Goal: Transaction & Acquisition: Purchase product/service

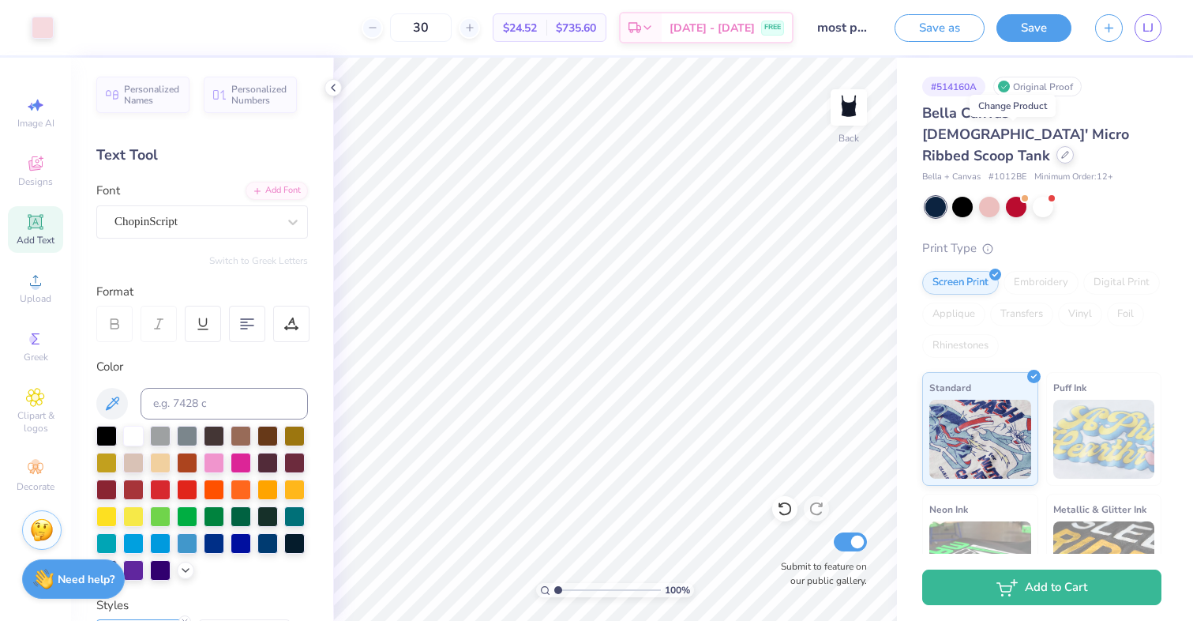
click at [1061, 151] on icon at bounding box center [1065, 155] width 8 height 8
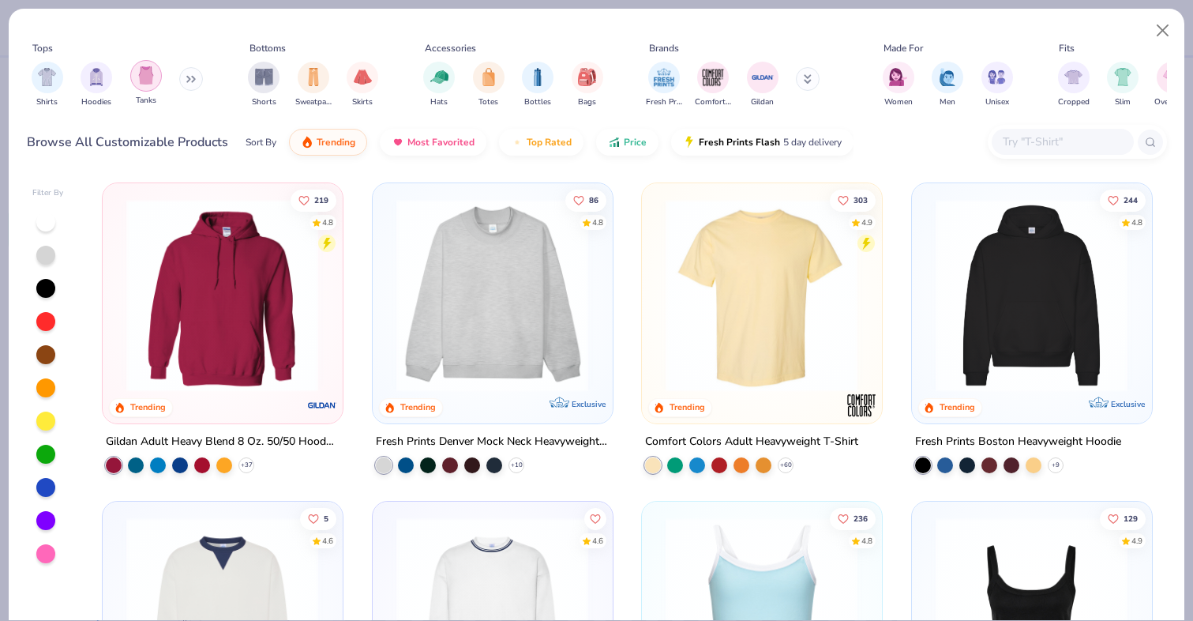
click at [131, 74] on div "filter for Tanks" at bounding box center [146, 76] width 32 height 32
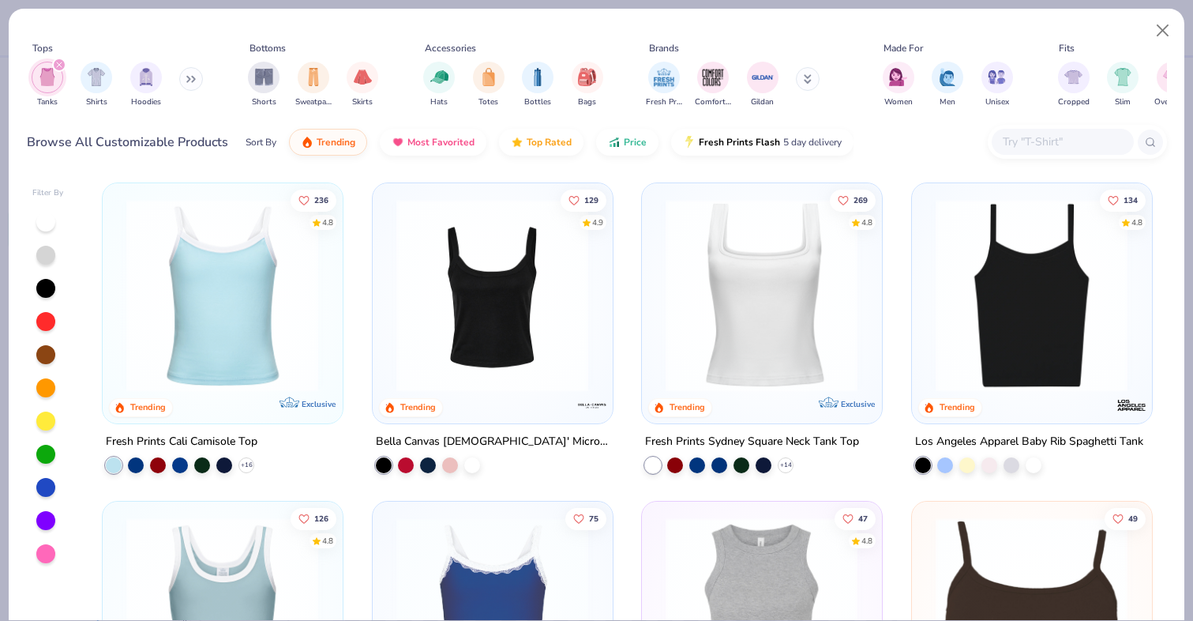
click at [537, 312] on img at bounding box center [492, 295] width 208 height 193
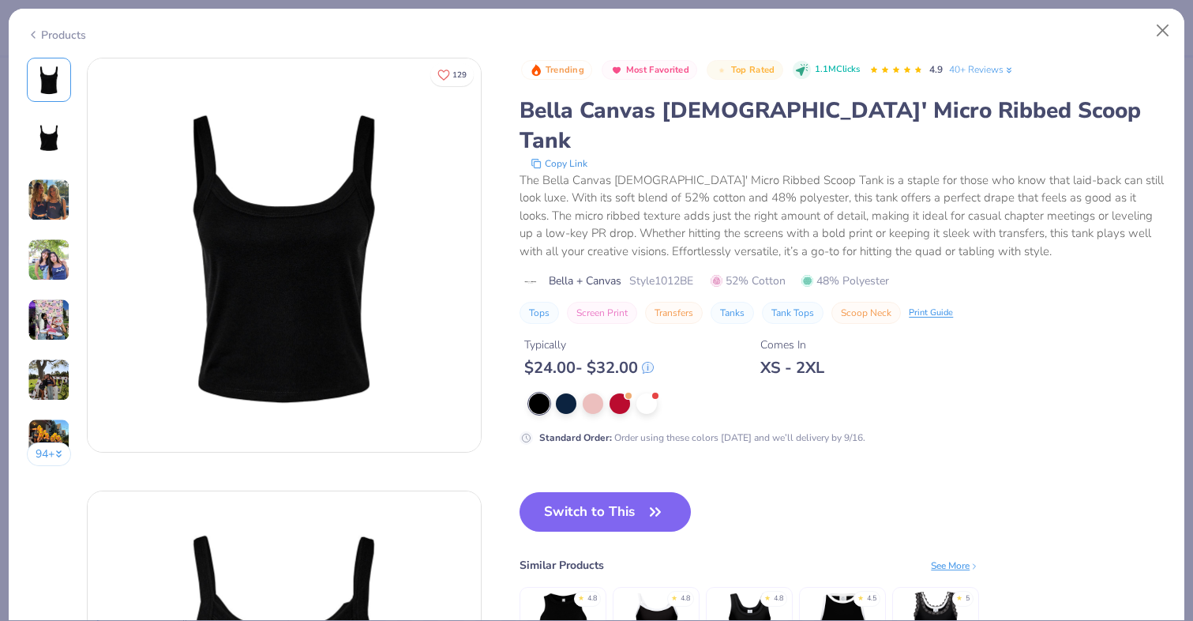
click at [40, 199] on img at bounding box center [49, 199] width 43 height 43
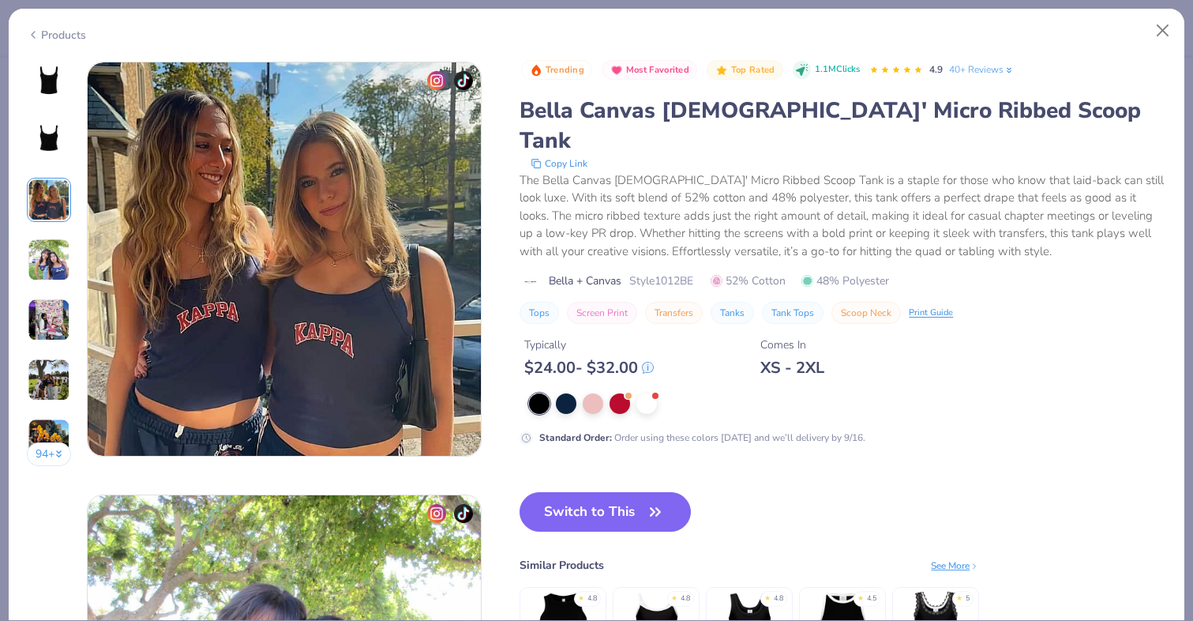
scroll to position [865, 0]
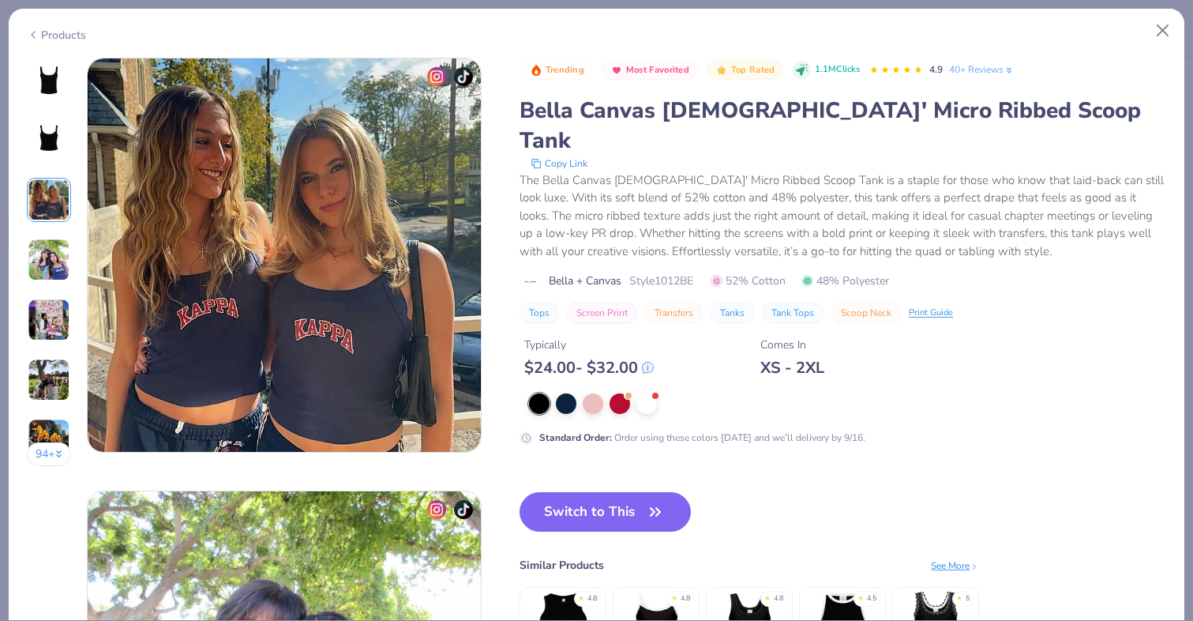
click at [56, 255] on img at bounding box center [49, 259] width 43 height 43
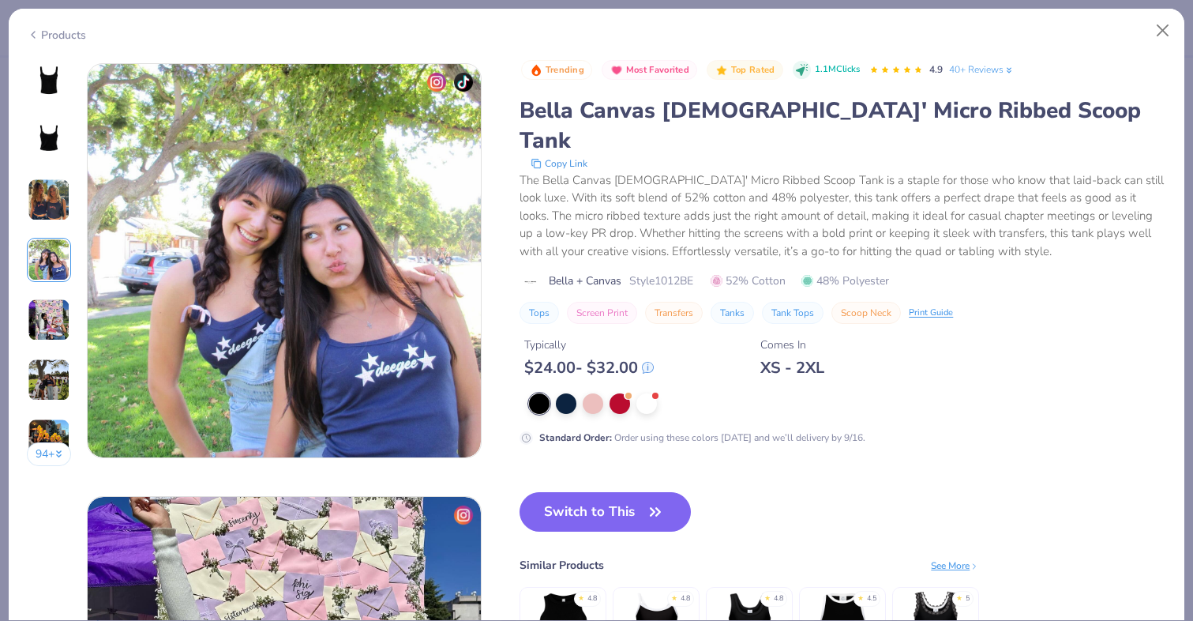
scroll to position [1298, 0]
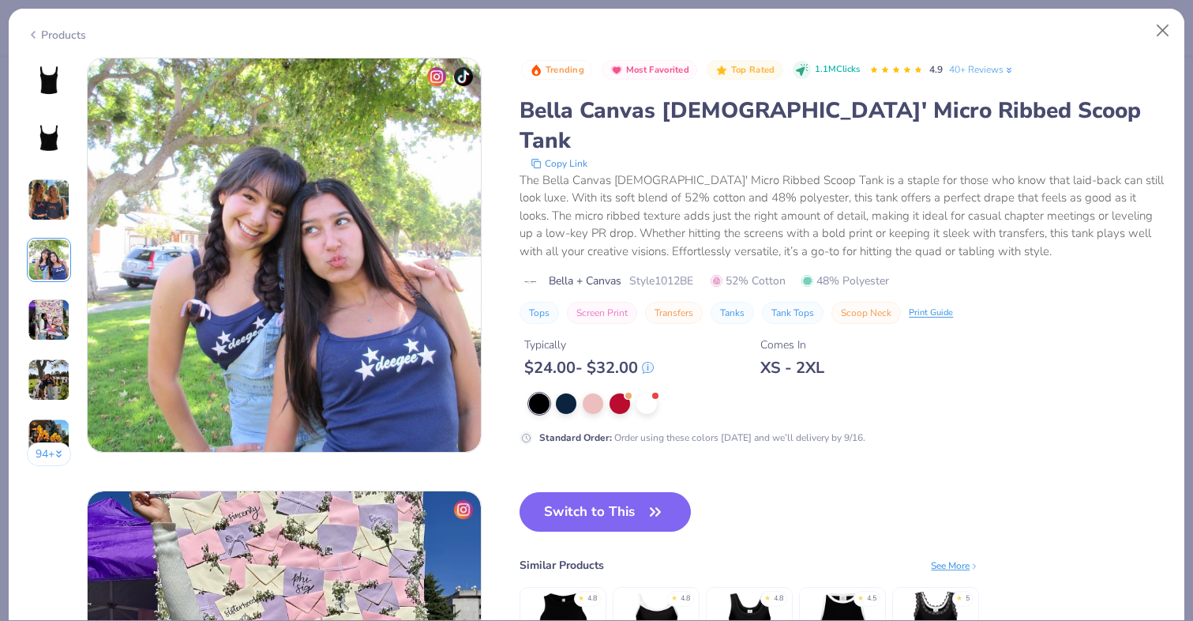
click at [63, 325] on img at bounding box center [49, 319] width 43 height 43
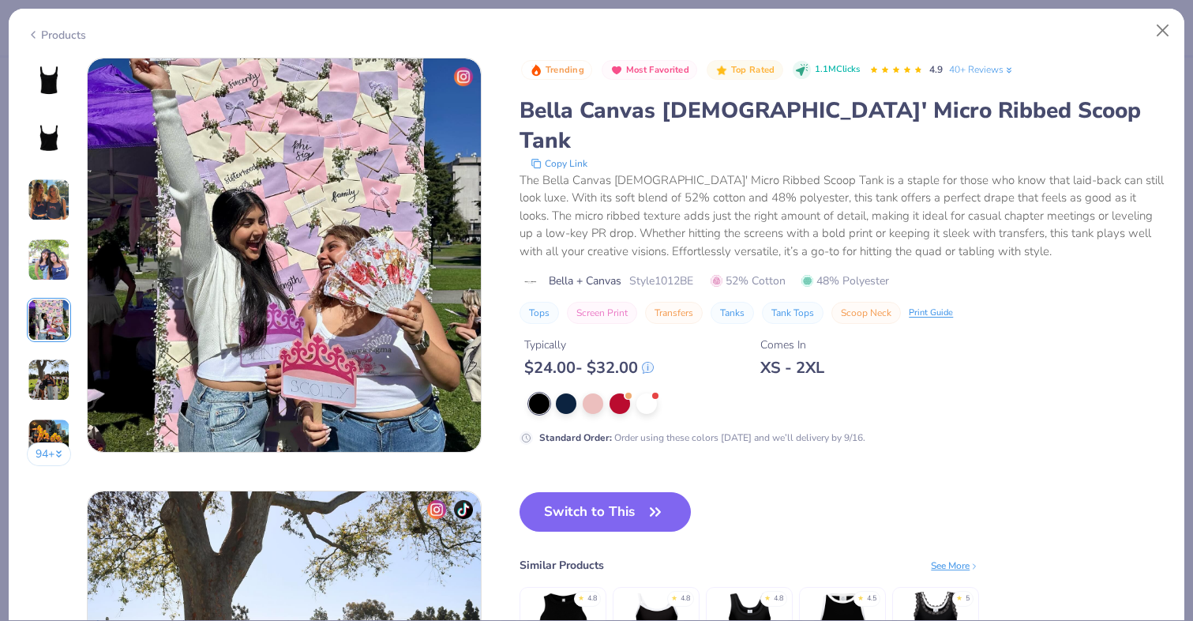
click at [56, 362] on img at bounding box center [49, 379] width 43 height 43
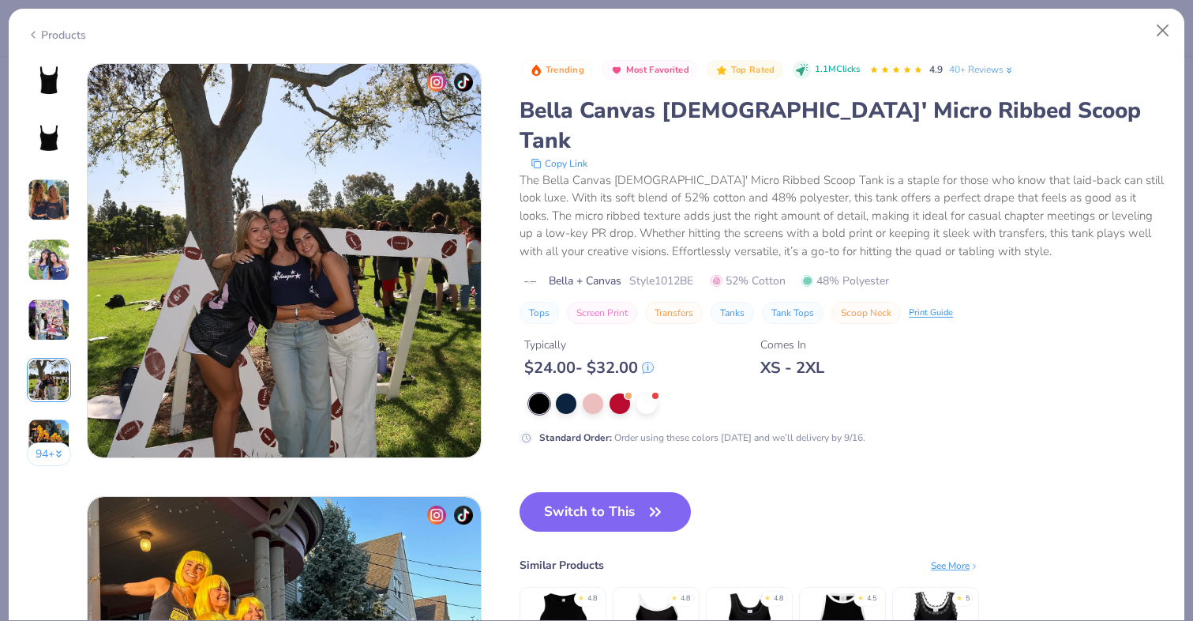
scroll to position [2163, 0]
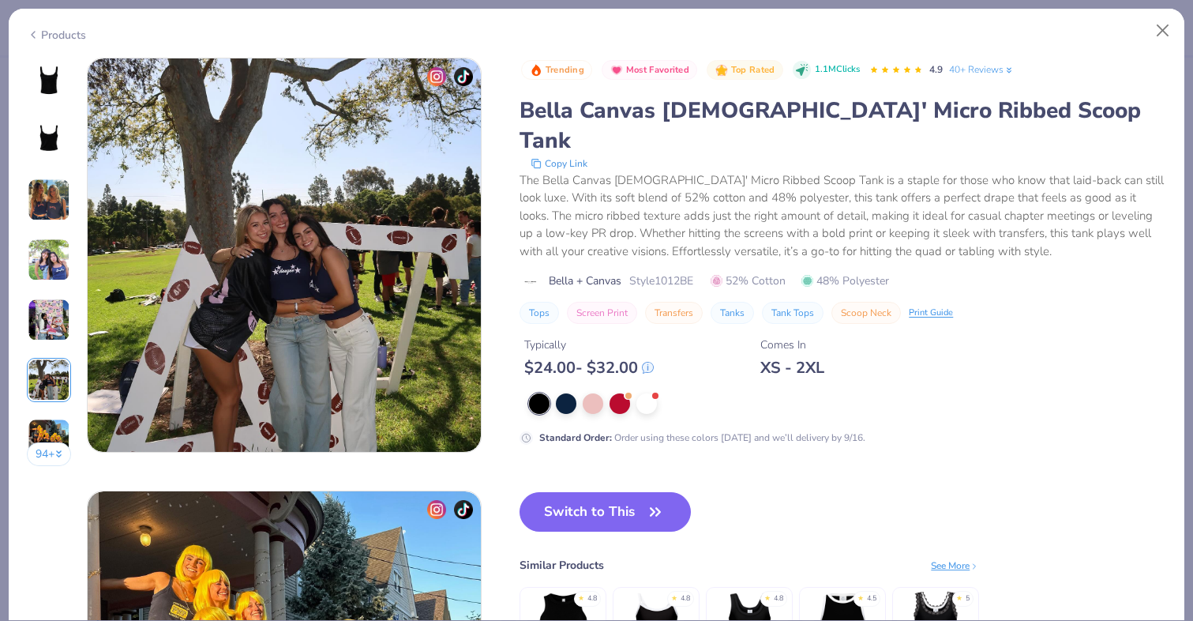
click at [55, 429] on img at bounding box center [49, 439] width 43 height 43
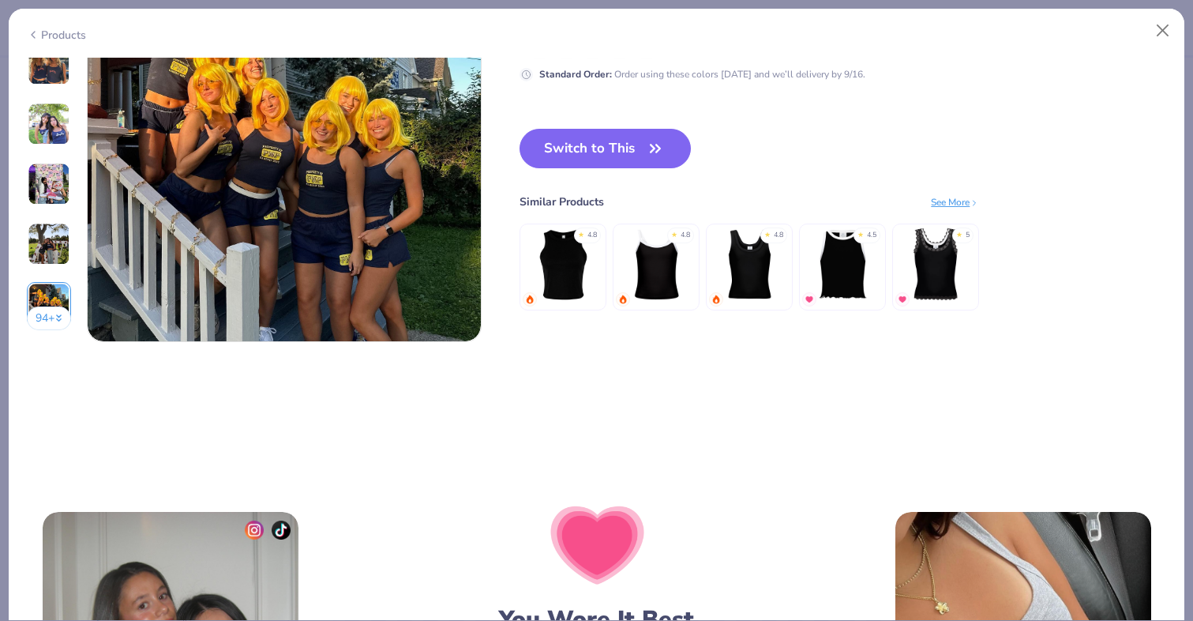
scroll to position [1978, 0]
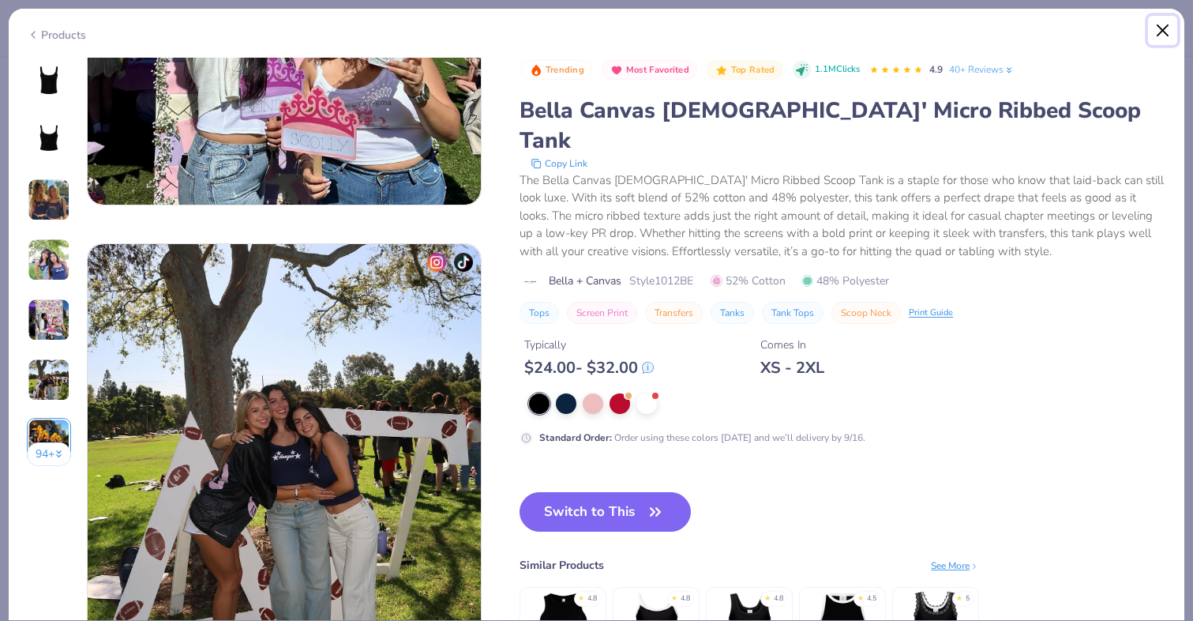
click at [1161, 30] on button "Close" at bounding box center [1163, 31] width 30 height 30
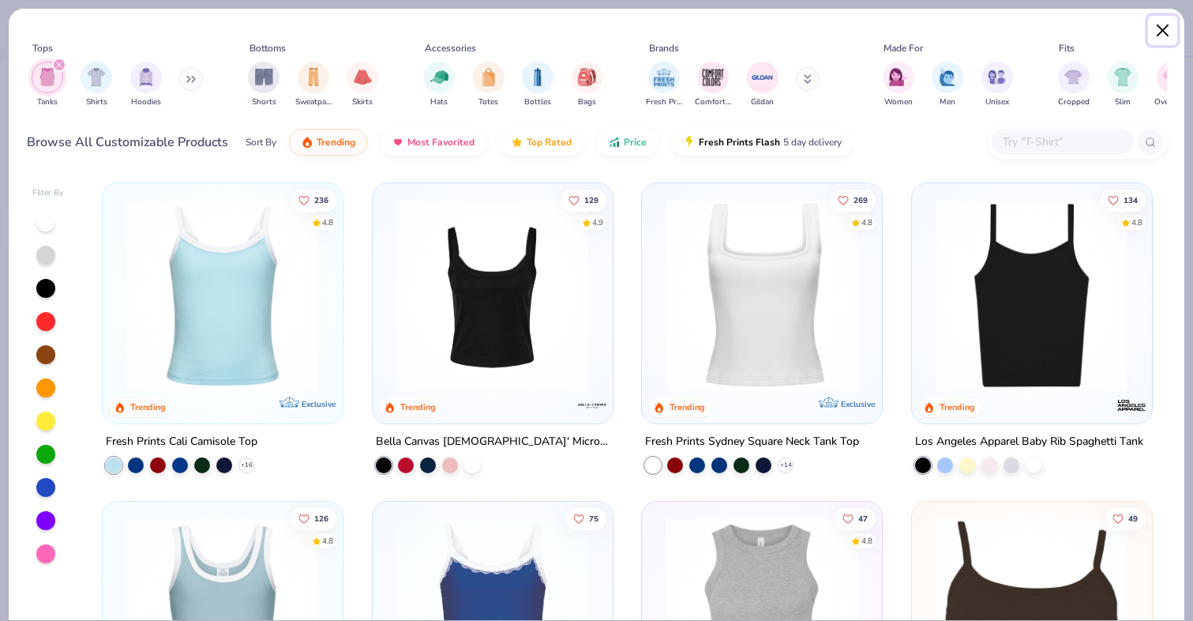
click at [1158, 29] on button "Close" at bounding box center [1163, 31] width 30 height 30
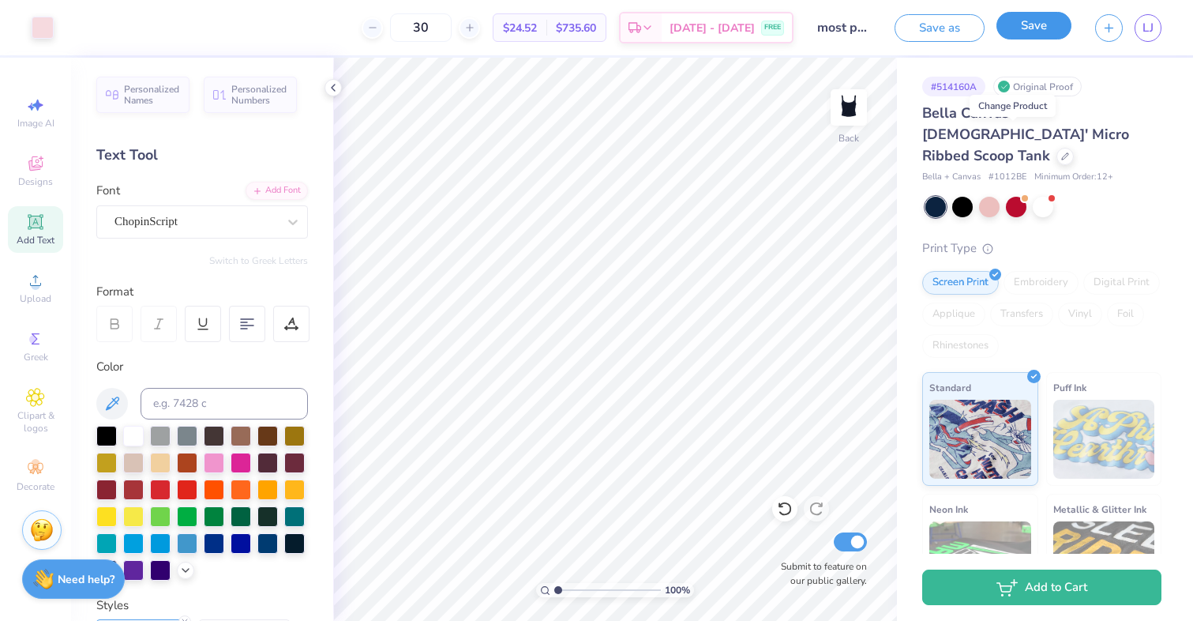
click at [1028, 35] on button "Save" at bounding box center [1033, 26] width 75 height 28
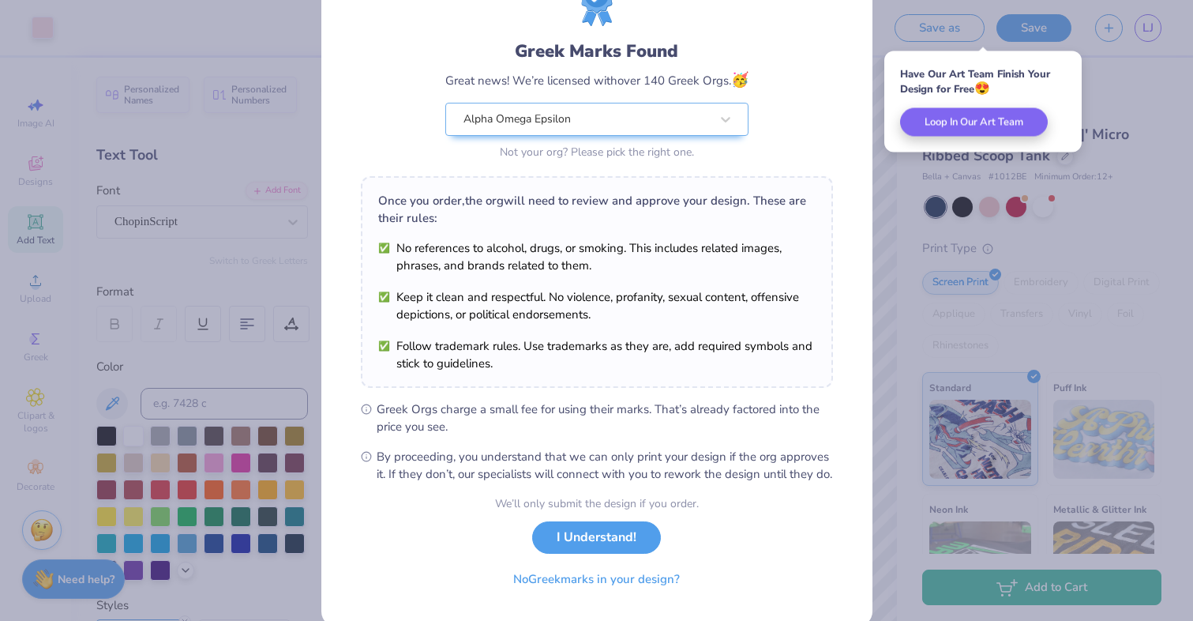
scroll to position [90, 0]
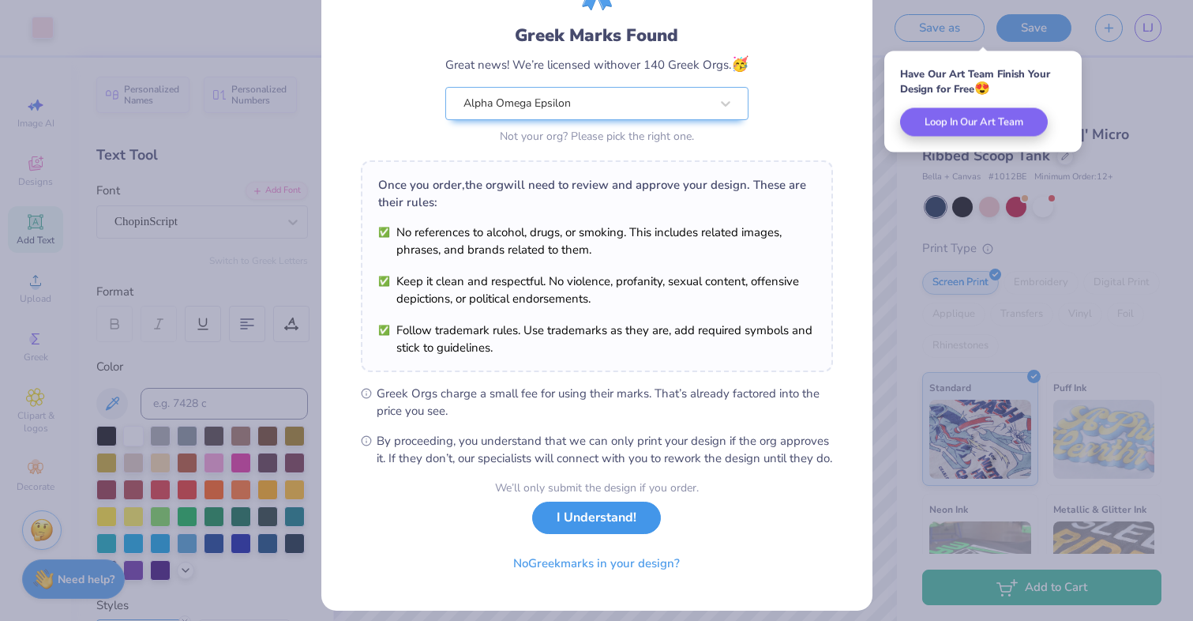
click at [604, 534] on button "I Understand!" at bounding box center [596, 517] width 129 height 32
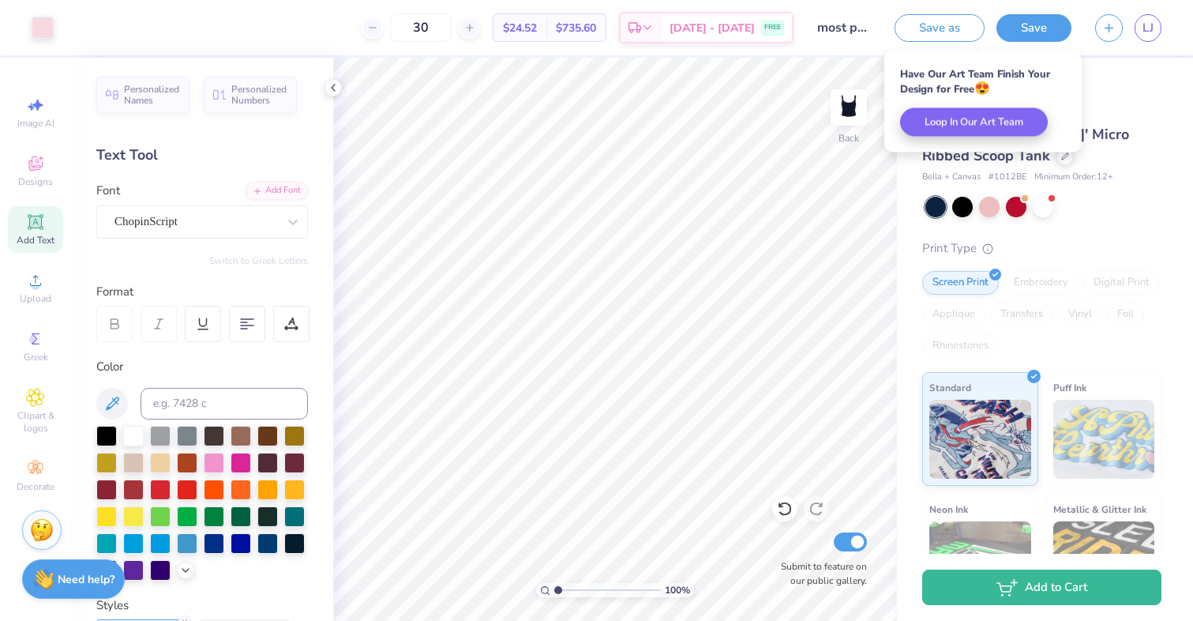
scroll to position [0, 0]
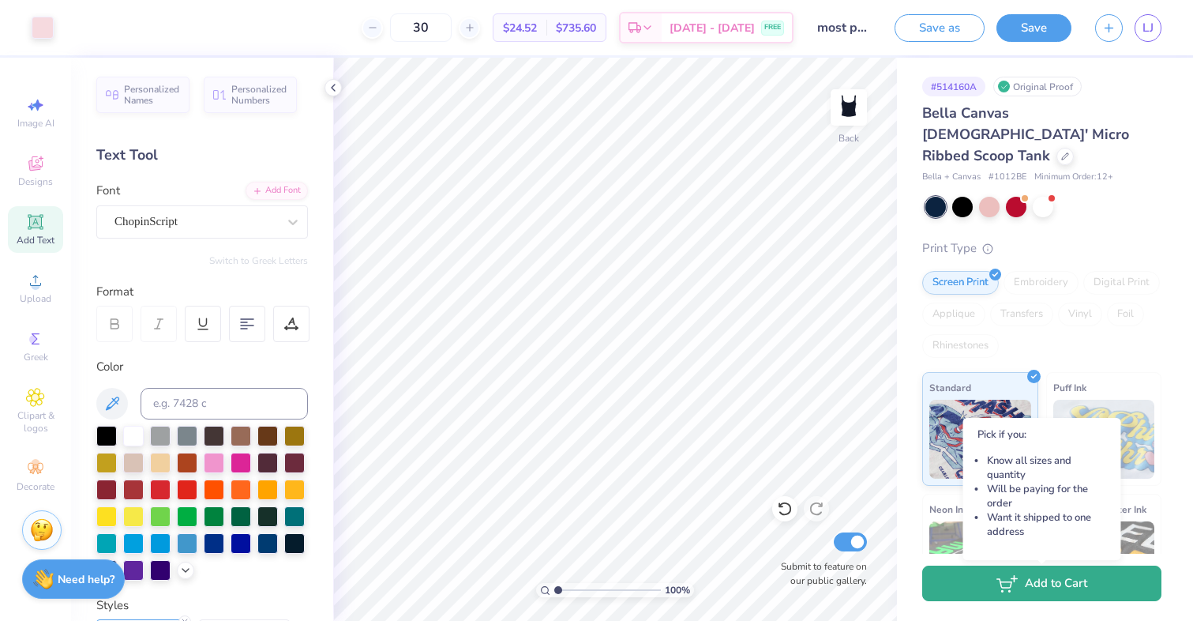
click at [991, 584] on button "Add to Cart" at bounding box center [1041, 583] width 239 height 36
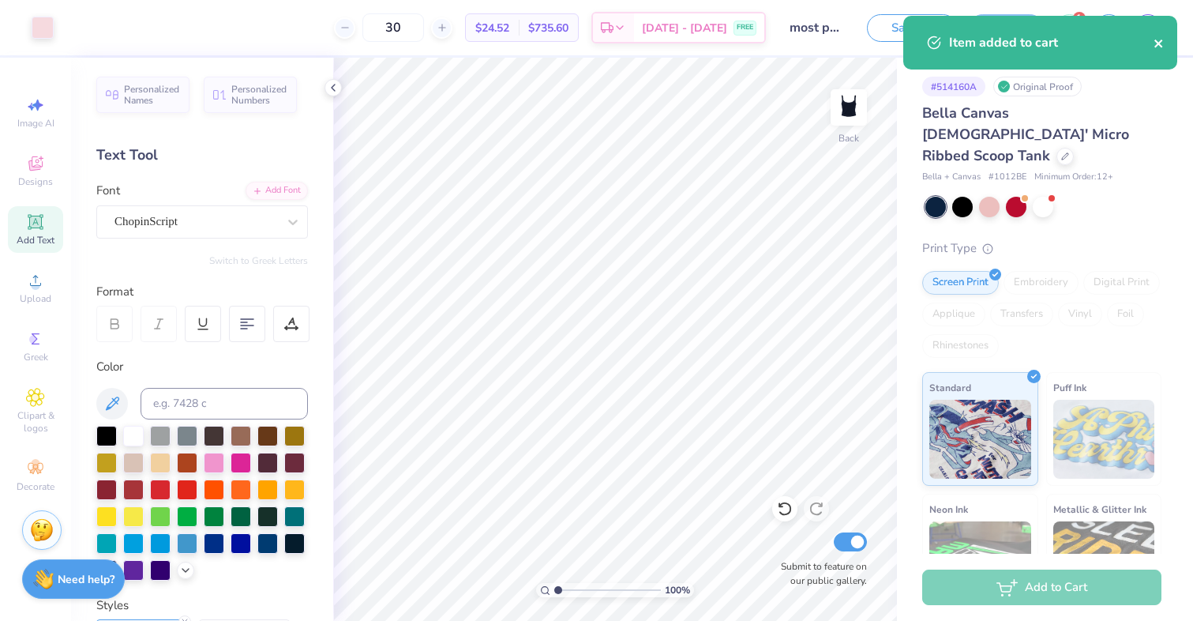
click at [1159, 46] on icon "close" at bounding box center [1158, 43] width 8 height 8
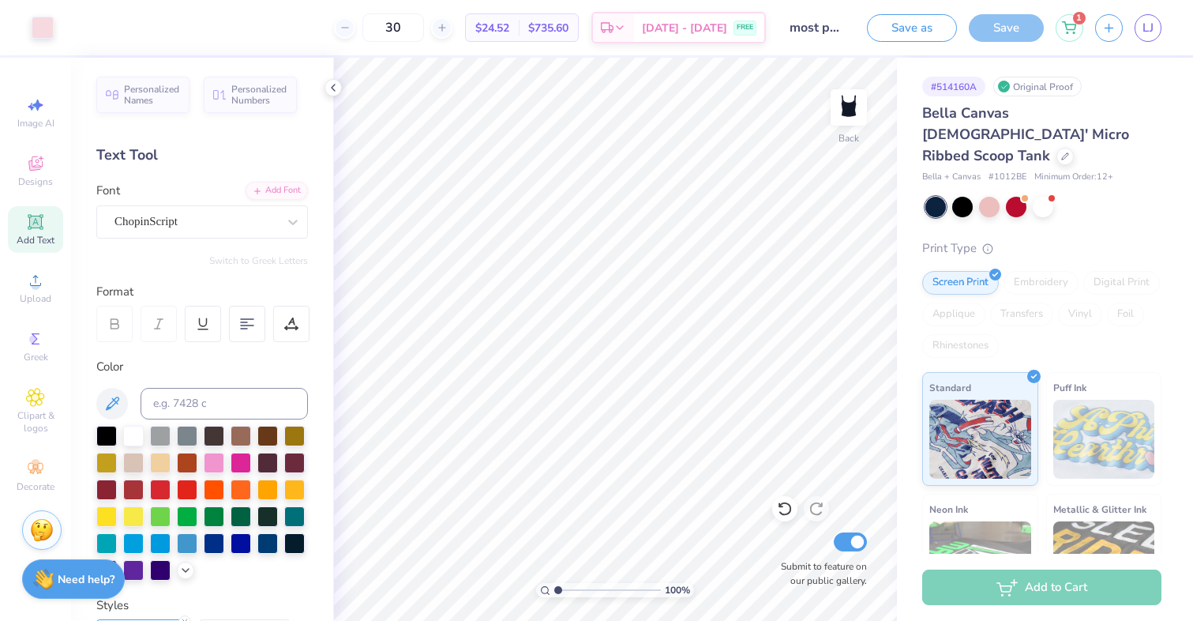
click at [1073, 25] on icon at bounding box center [1069, 27] width 14 height 13
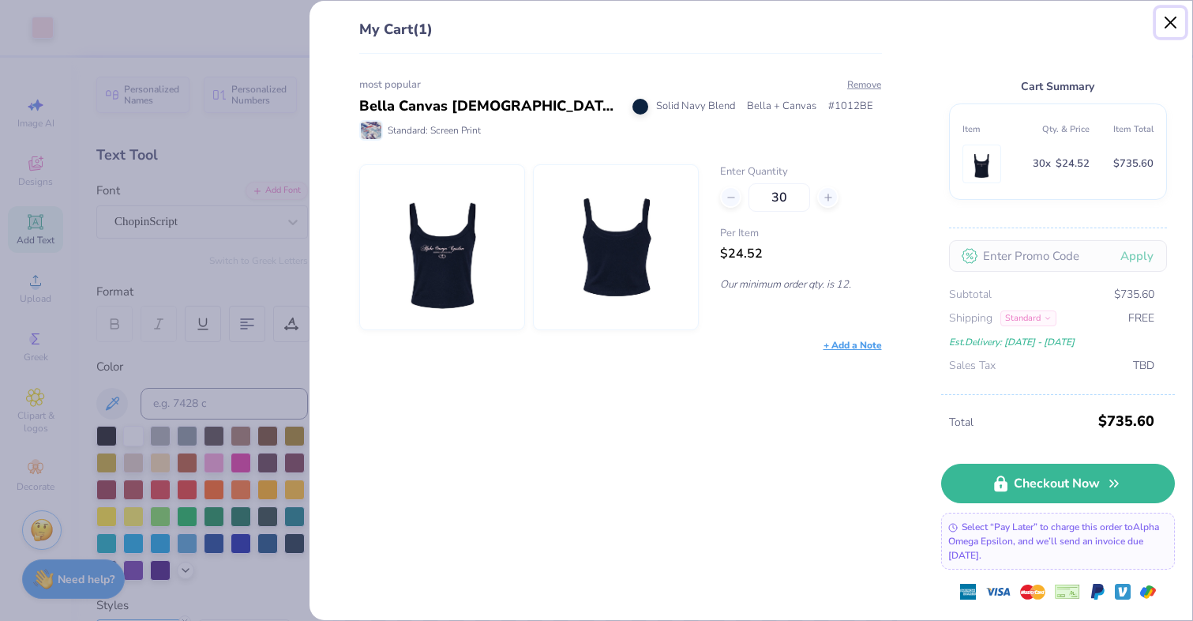
click at [1173, 22] on button "Close" at bounding box center [1171, 23] width 30 height 30
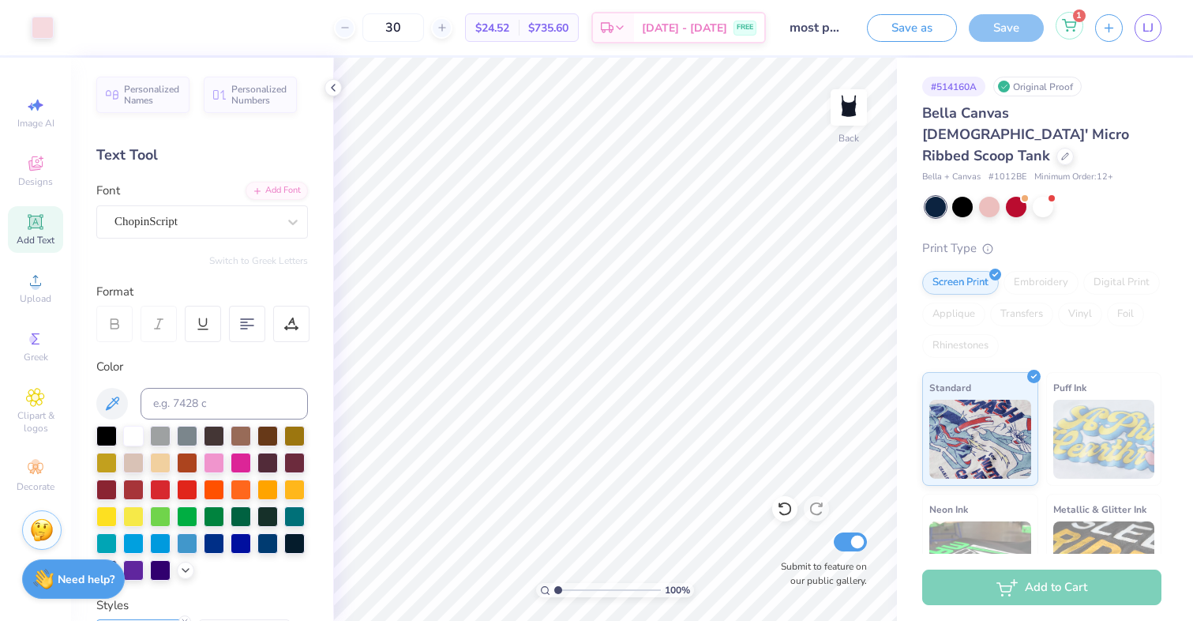
click at [1072, 24] on icon at bounding box center [1069, 25] width 14 height 13
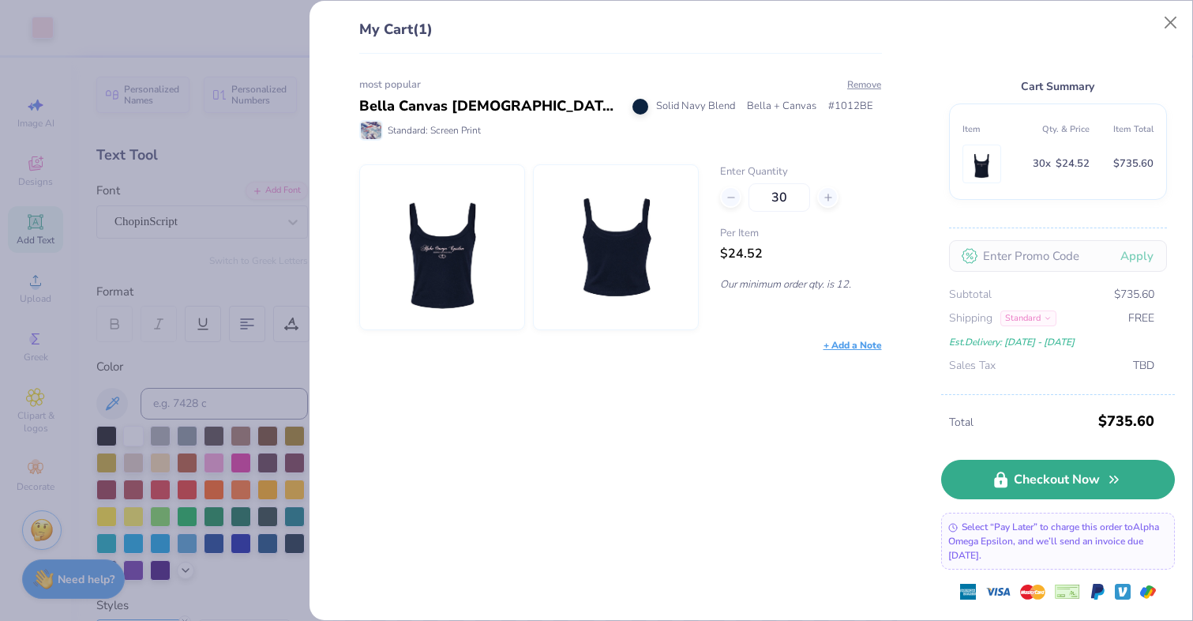
click at [1003, 482] on icon at bounding box center [1000, 479] width 13 height 16
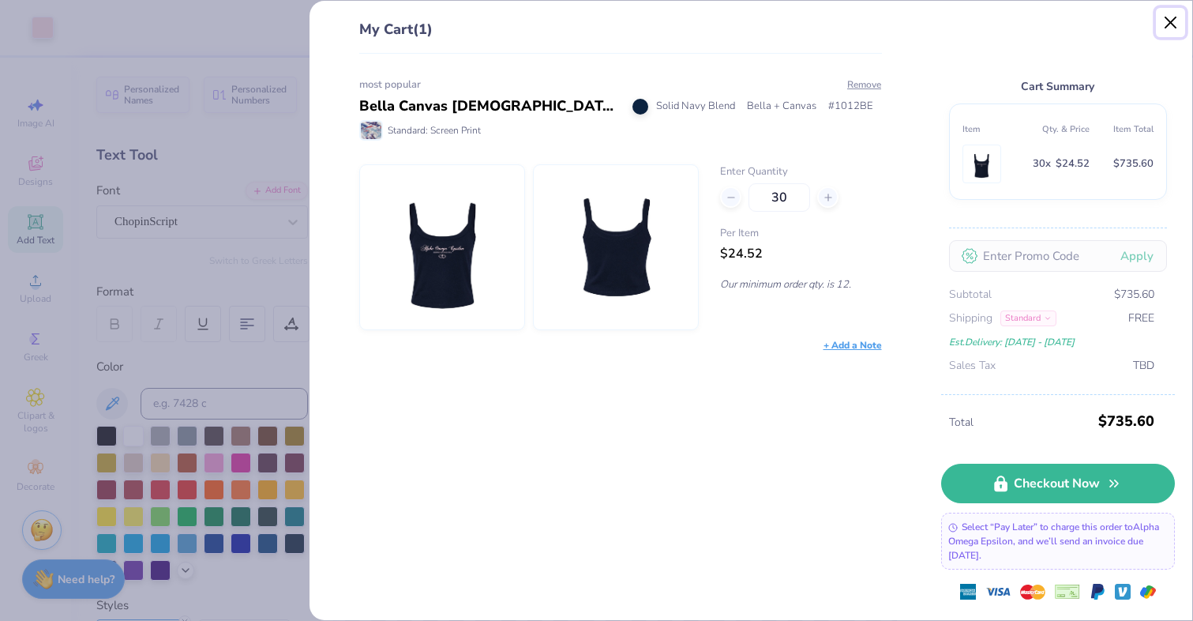
click at [1165, 22] on button "Close" at bounding box center [1171, 23] width 30 height 30
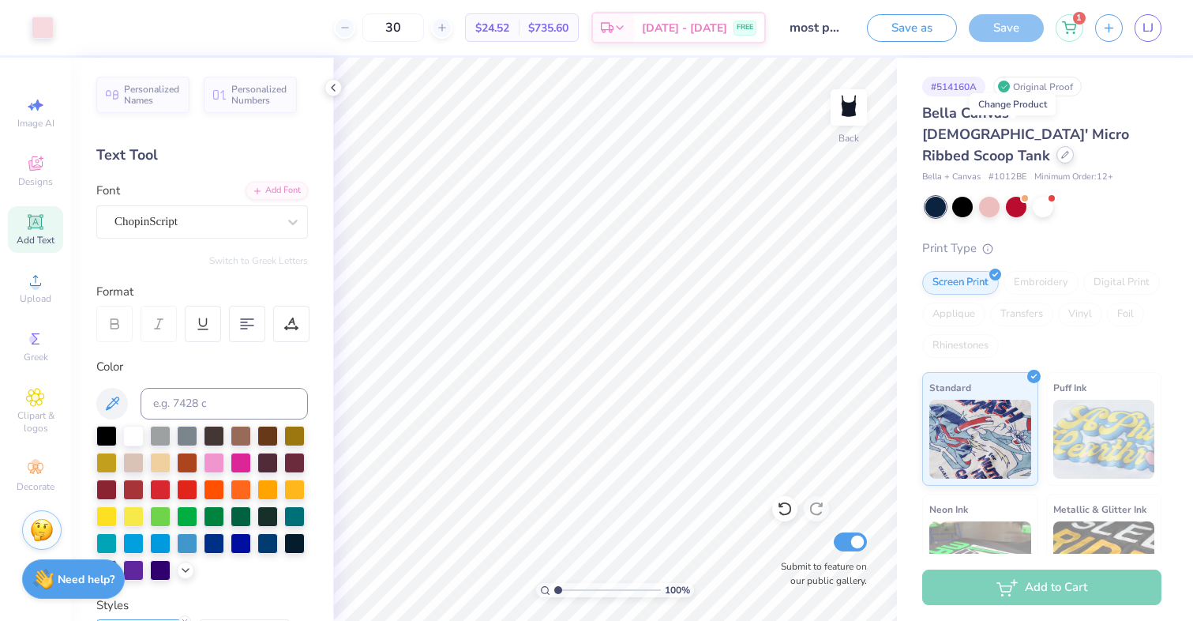
click at [1061, 151] on icon at bounding box center [1065, 155] width 8 height 8
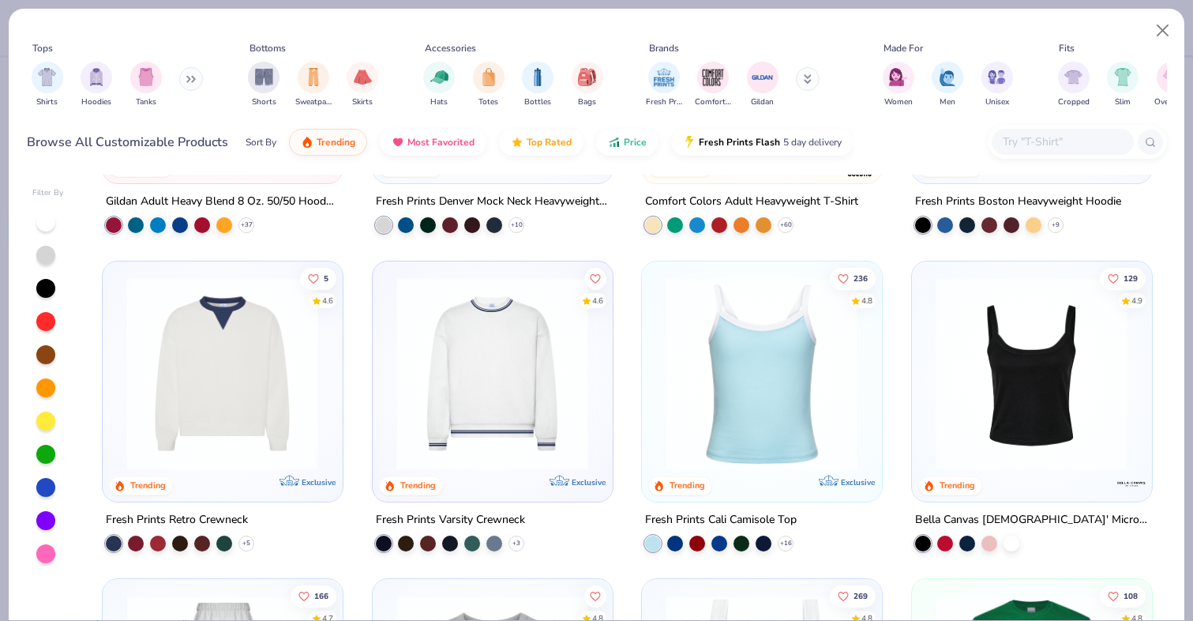
scroll to position [250, 0]
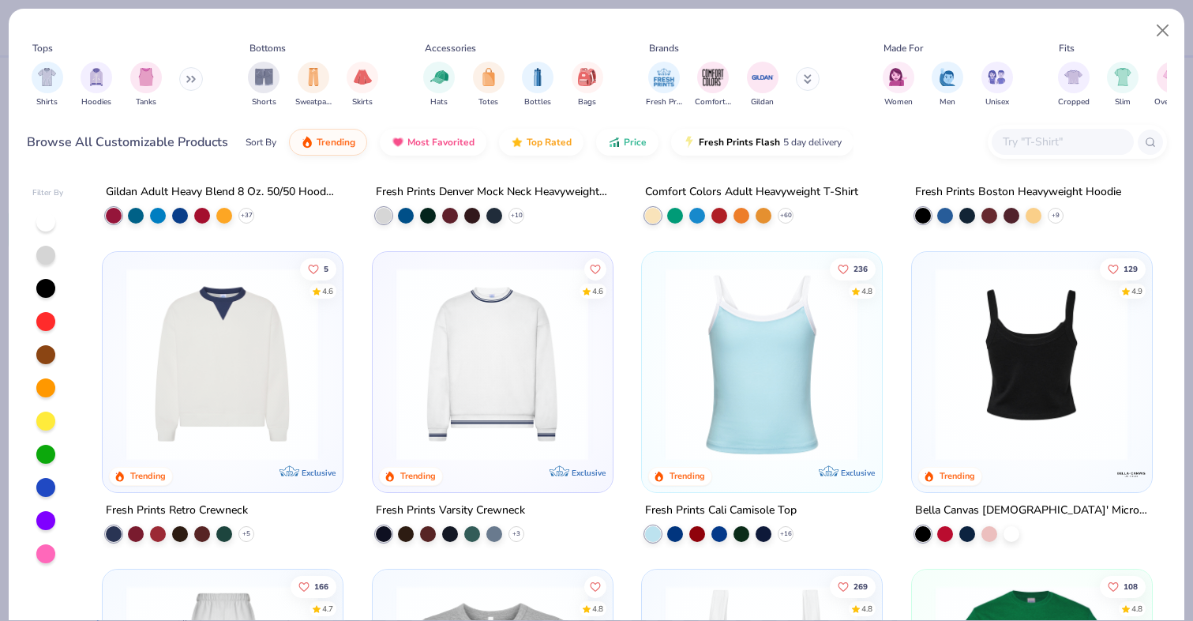
click at [1132, 288] on div "4.9" at bounding box center [1136, 291] width 11 height 12
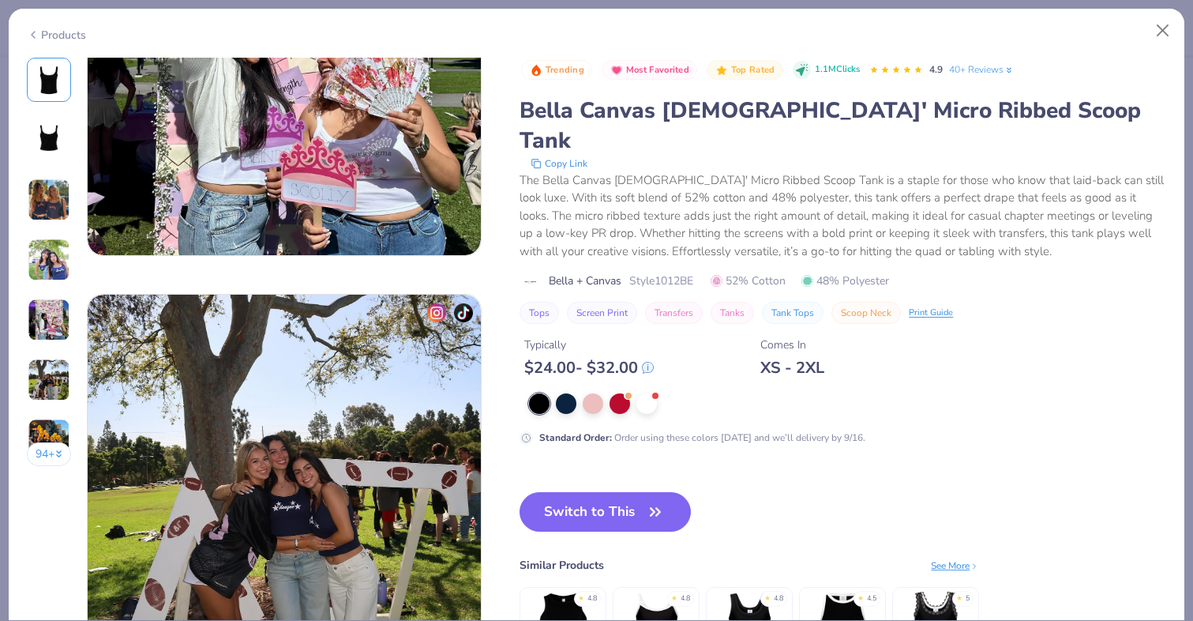
scroll to position [1755, 0]
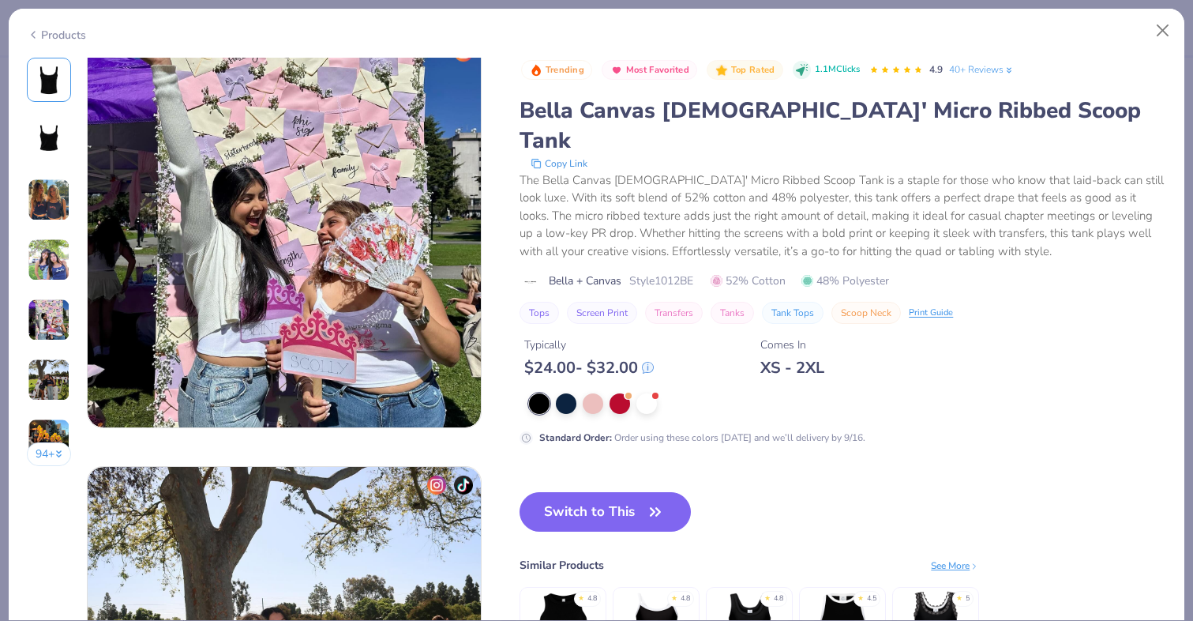
click at [963, 69] on link "40+ Reviews" at bounding box center [982, 69] width 66 height 14
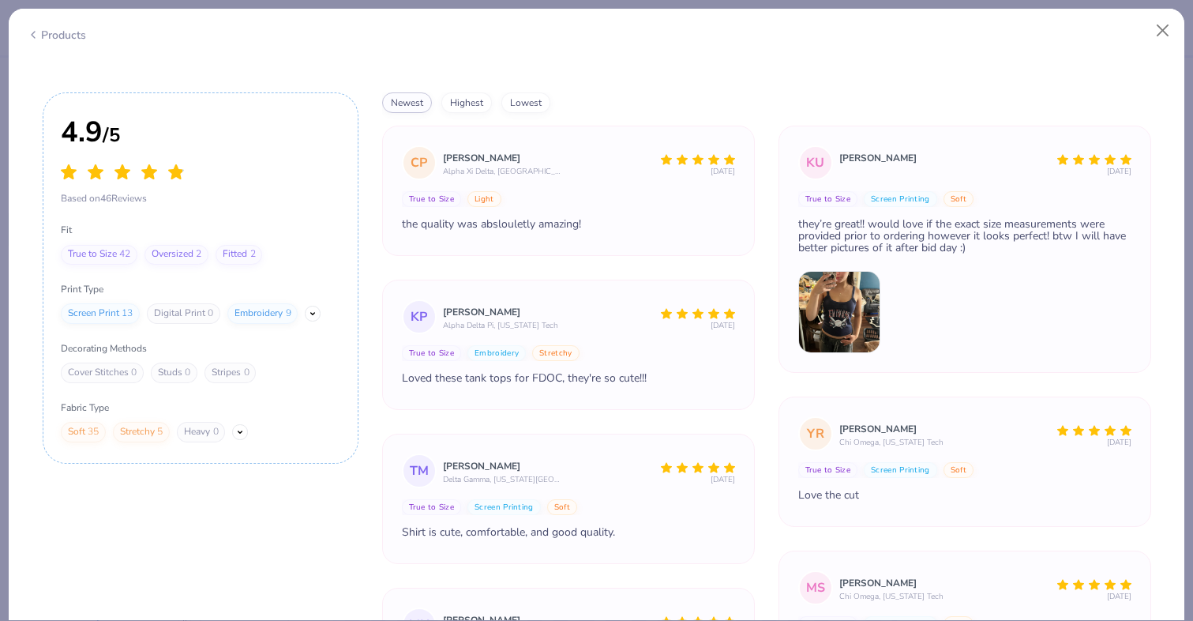
scroll to position [5978, 0]
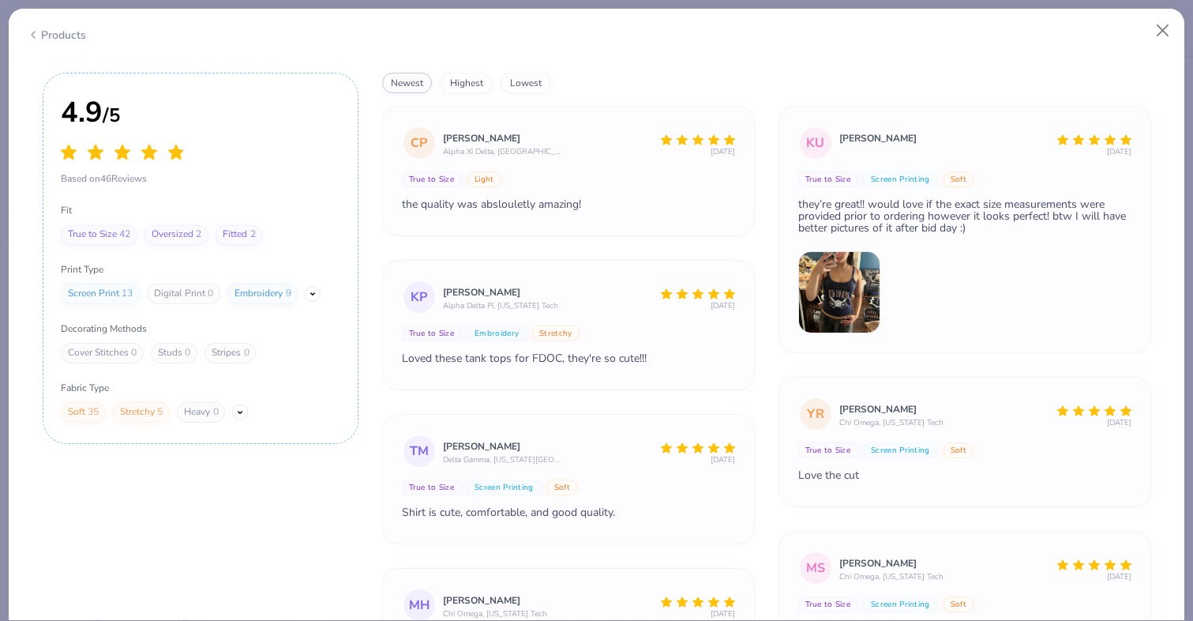
click at [836, 301] on img at bounding box center [839, 292] width 82 height 82
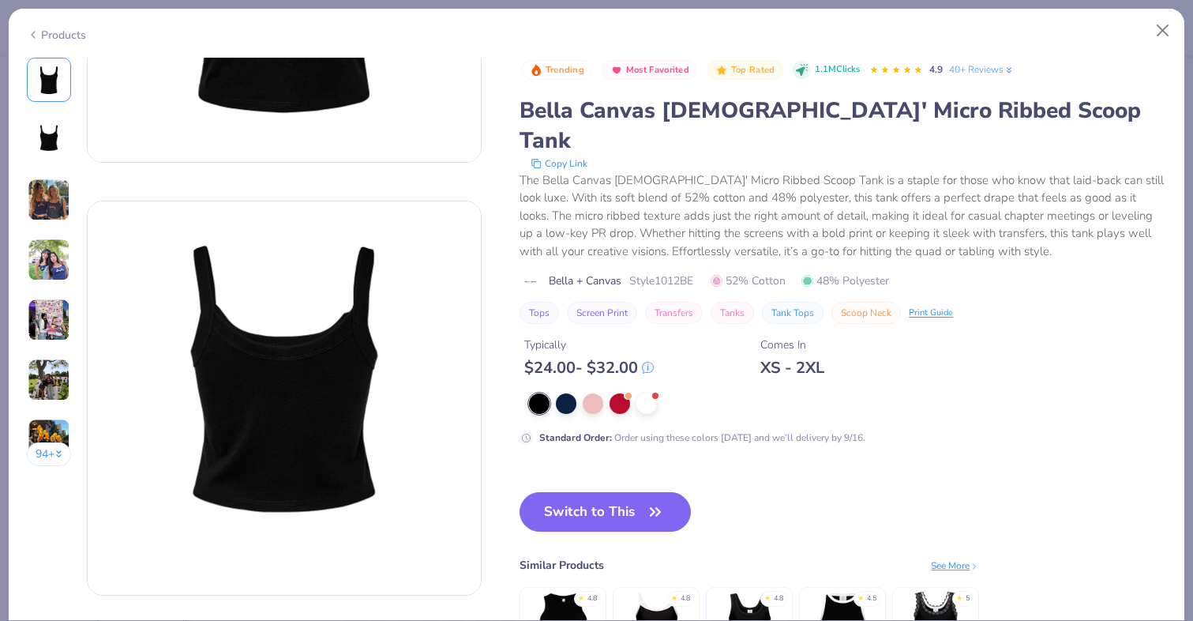
scroll to position [0, 0]
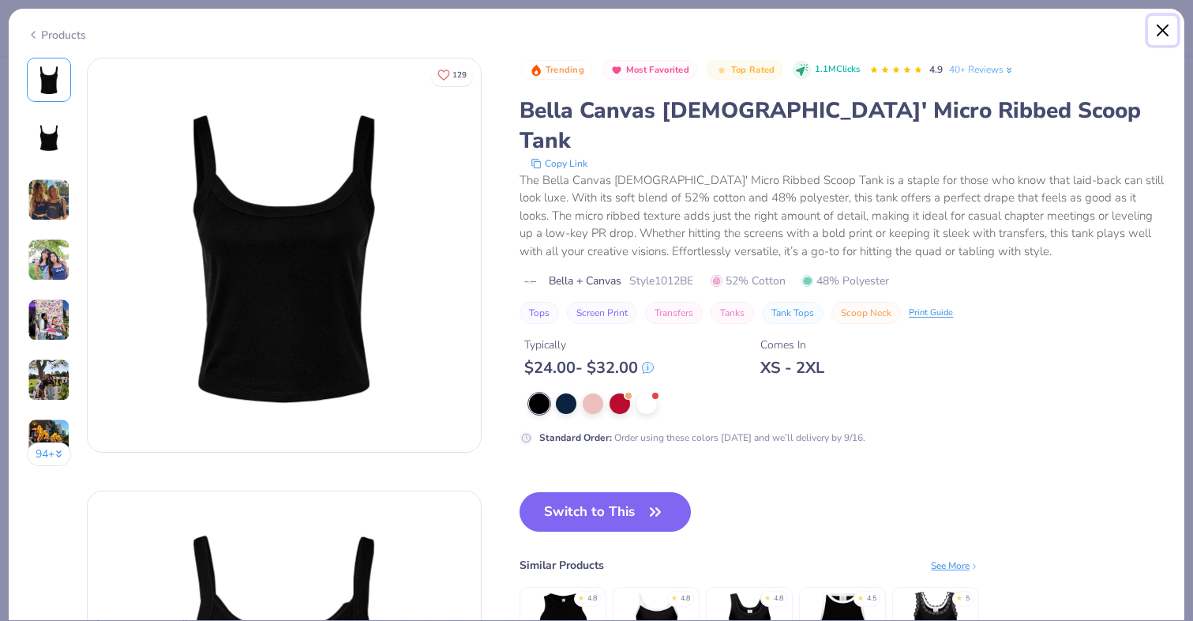
click at [1163, 32] on button "Close" at bounding box center [1163, 31] width 30 height 30
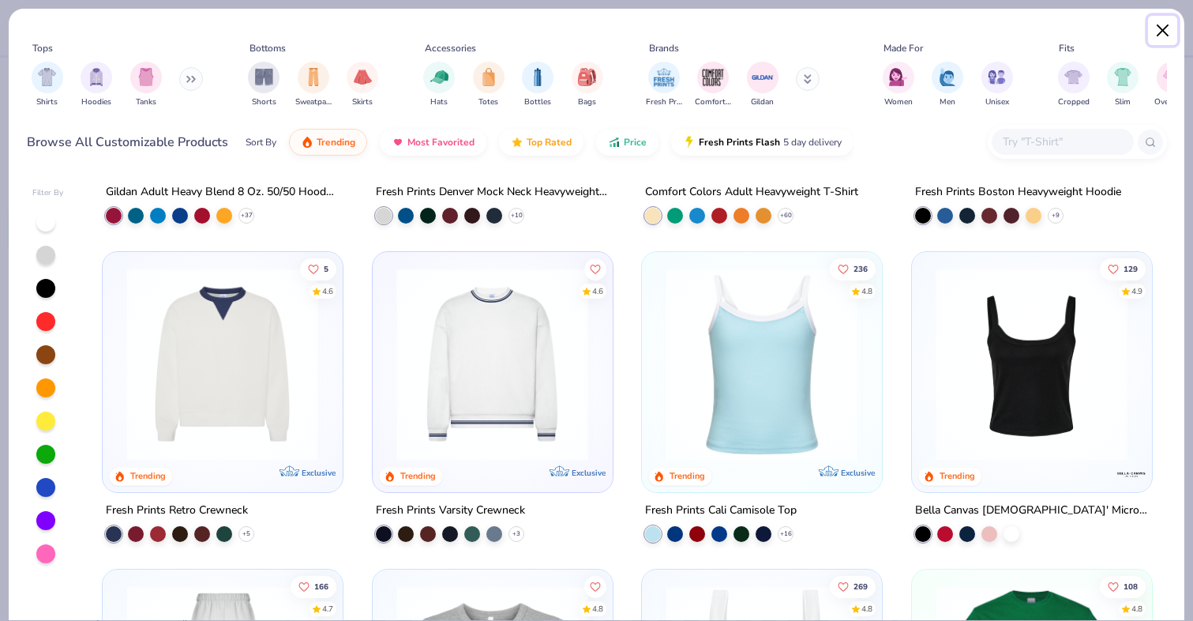
click at [1150, 31] on button "Close" at bounding box center [1163, 31] width 30 height 30
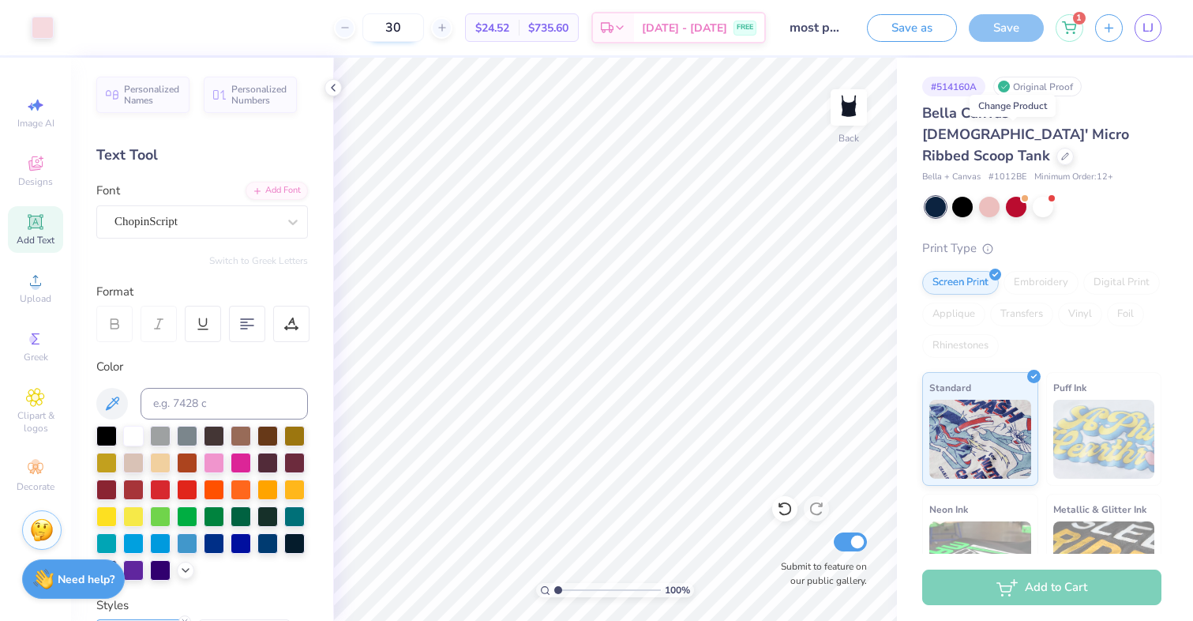
click at [424, 21] on input "30" at bounding box center [393, 27] width 62 height 28
type input "3"
click at [424, 24] on input "40" at bounding box center [393, 27] width 62 height 28
type input "4"
type input "5"
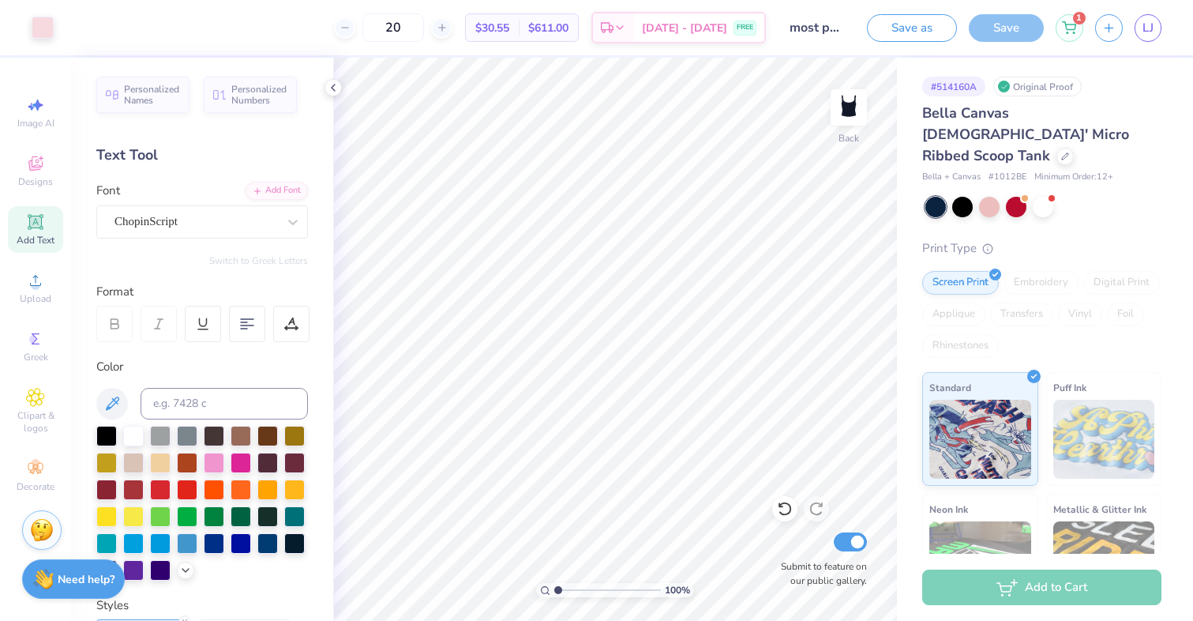
type input "2"
type input "5"
type input "3"
type input "25"
